Goal: Task Accomplishment & Management: Manage account settings

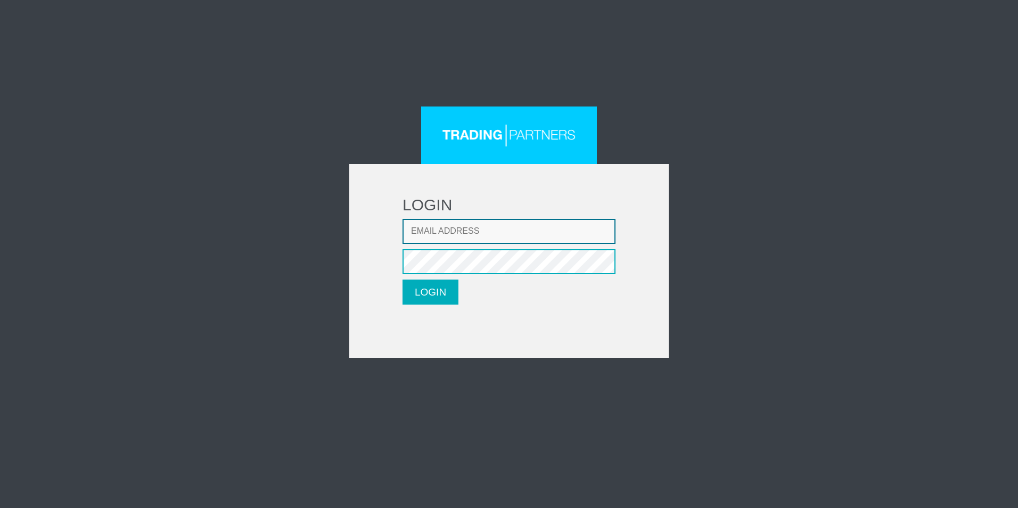
click at [450, 228] on input "Email address" at bounding box center [508, 231] width 213 height 25
type input "[EMAIL_ADDRESS][DOMAIN_NAME]"
click at [432, 288] on button "LOGIN" at bounding box center [430, 291] width 56 height 25
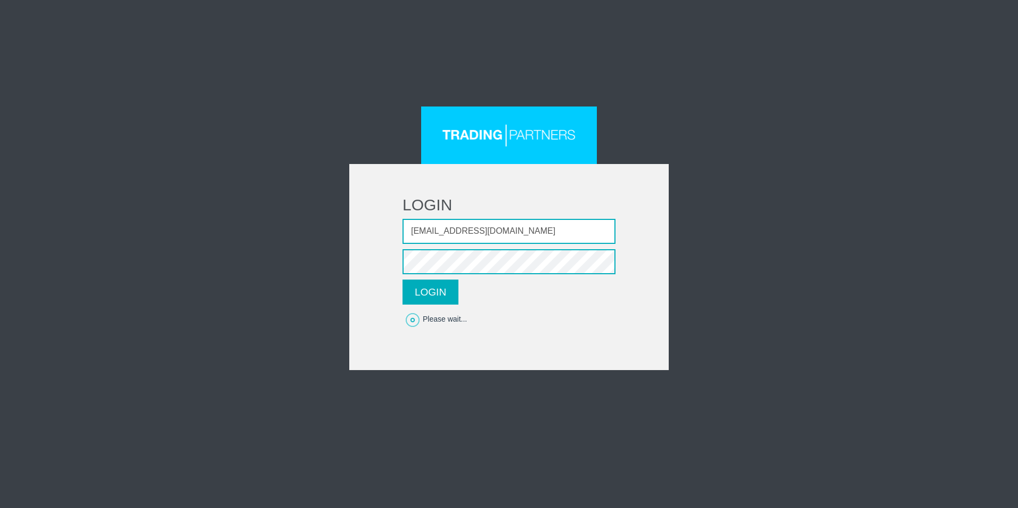
click at [484, 307] on form "LOGIN Email address [EMAIL_ADDRESS][DOMAIN_NAME] Password LOGIN Please wait..." at bounding box center [508, 267] width 319 height 206
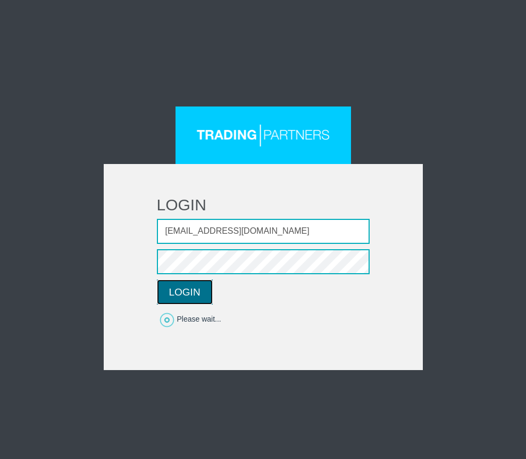
click at [183, 293] on button "LOGIN" at bounding box center [185, 291] width 56 height 25
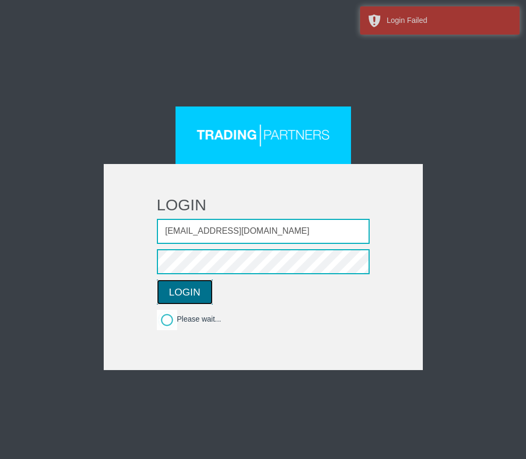
click at [183, 293] on button "LOGIN" at bounding box center [185, 291] width 56 height 25
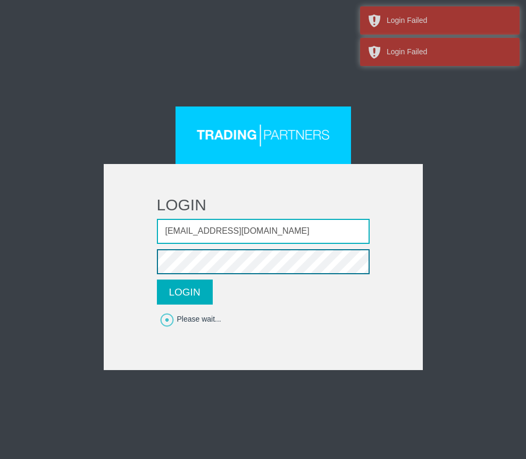
click at [133, 267] on form "LOGIN Email address [EMAIL_ADDRESS][DOMAIN_NAME] Password LOGIN Please wait..." at bounding box center [263, 267] width 319 height 206
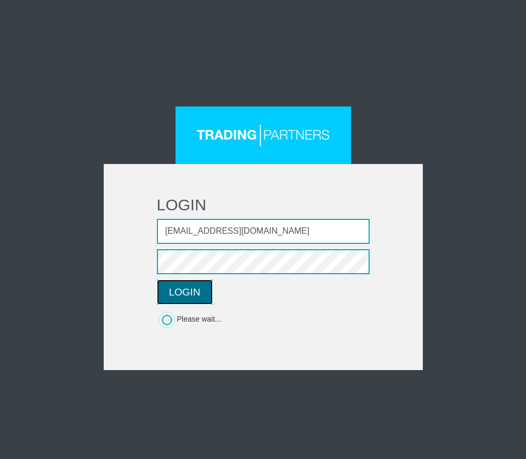
click at [188, 289] on button "LOGIN" at bounding box center [185, 291] width 56 height 25
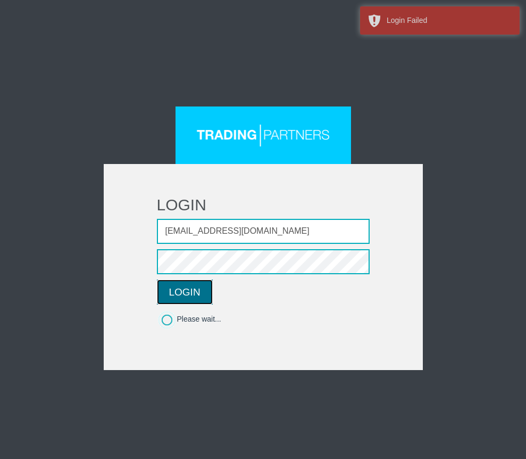
click at [188, 289] on button "LOGIN" at bounding box center [185, 291] width 56 height 25
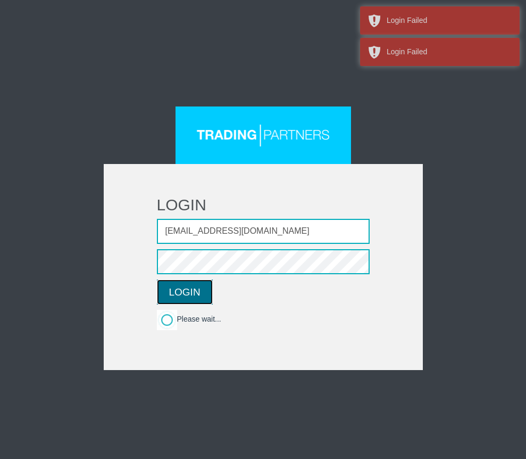
click at [172, 294] on button "LOGIN" at bounding box center [185, 291] width 56 height 25
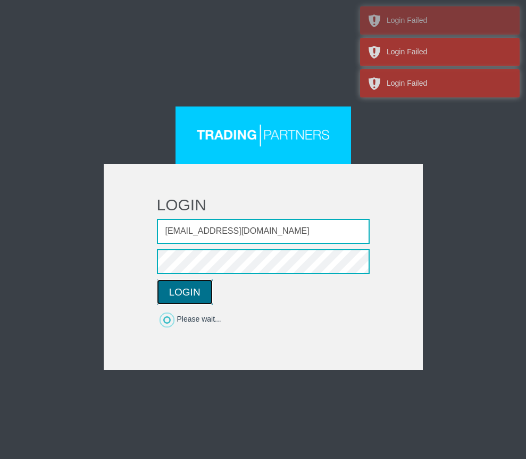
click at [172, 296] on button "LOGIN" at bounding box center [185, 291] width 56 height 25
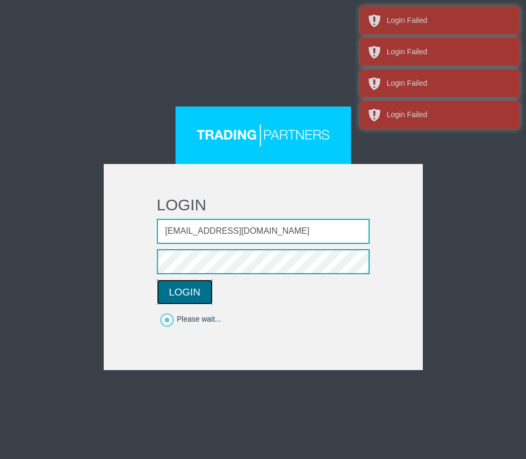
click at [172, 296] on button "LOGIN" at bounding box center [185, 291] width 56 height 25
